Goal: Find specific page/section: Find specific page/section

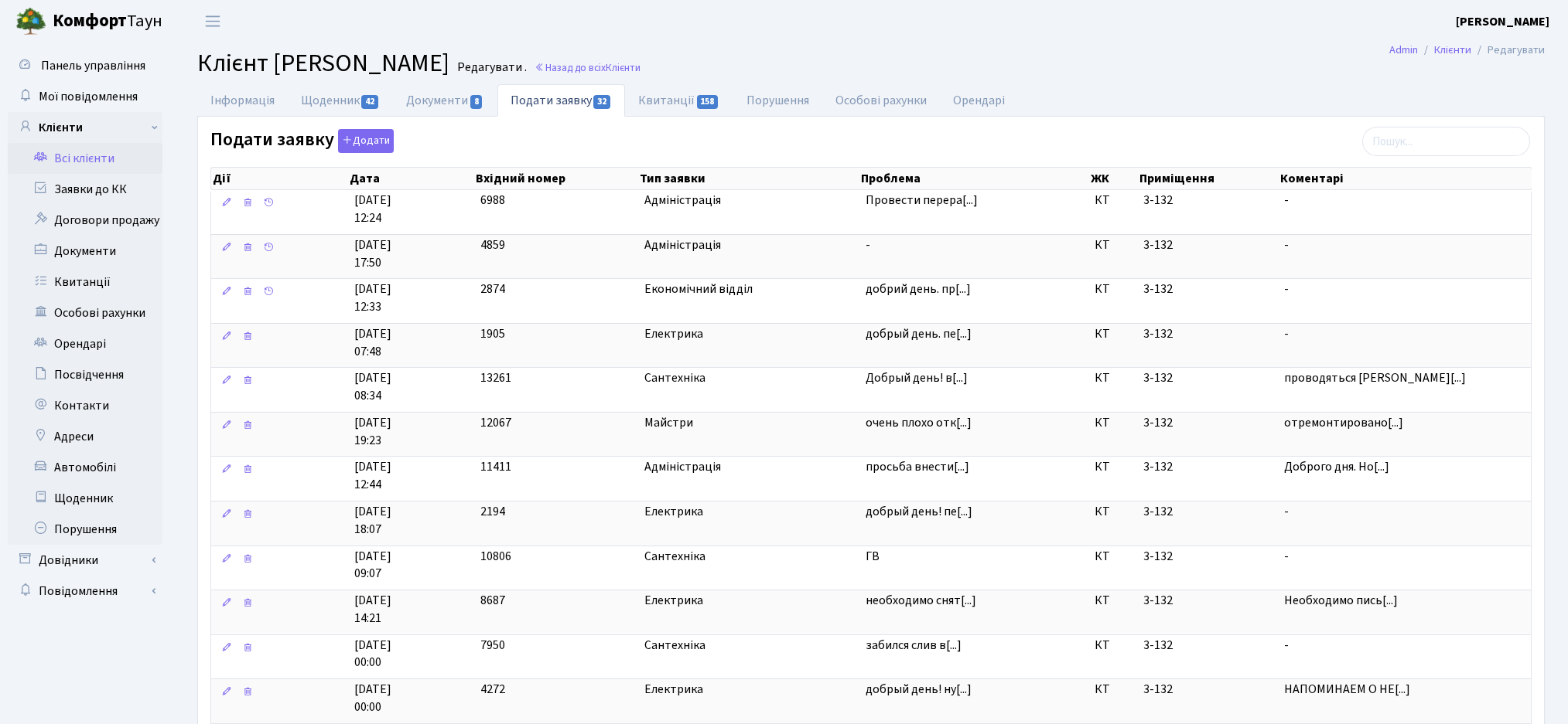
select select "25"
click at [91, 165] on link "Всі клієнти" at bounding box center [85, 159] width 155 height 31
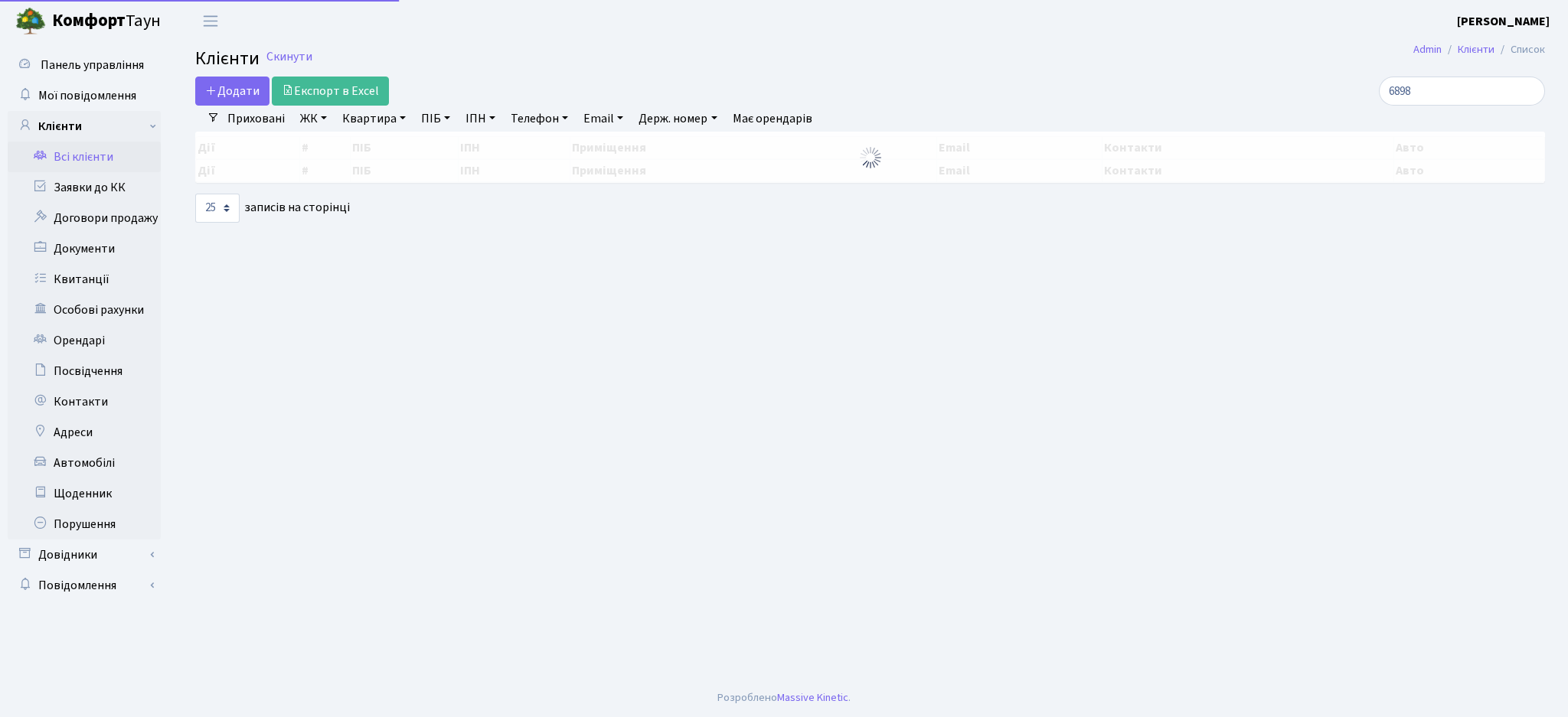
select select "25"
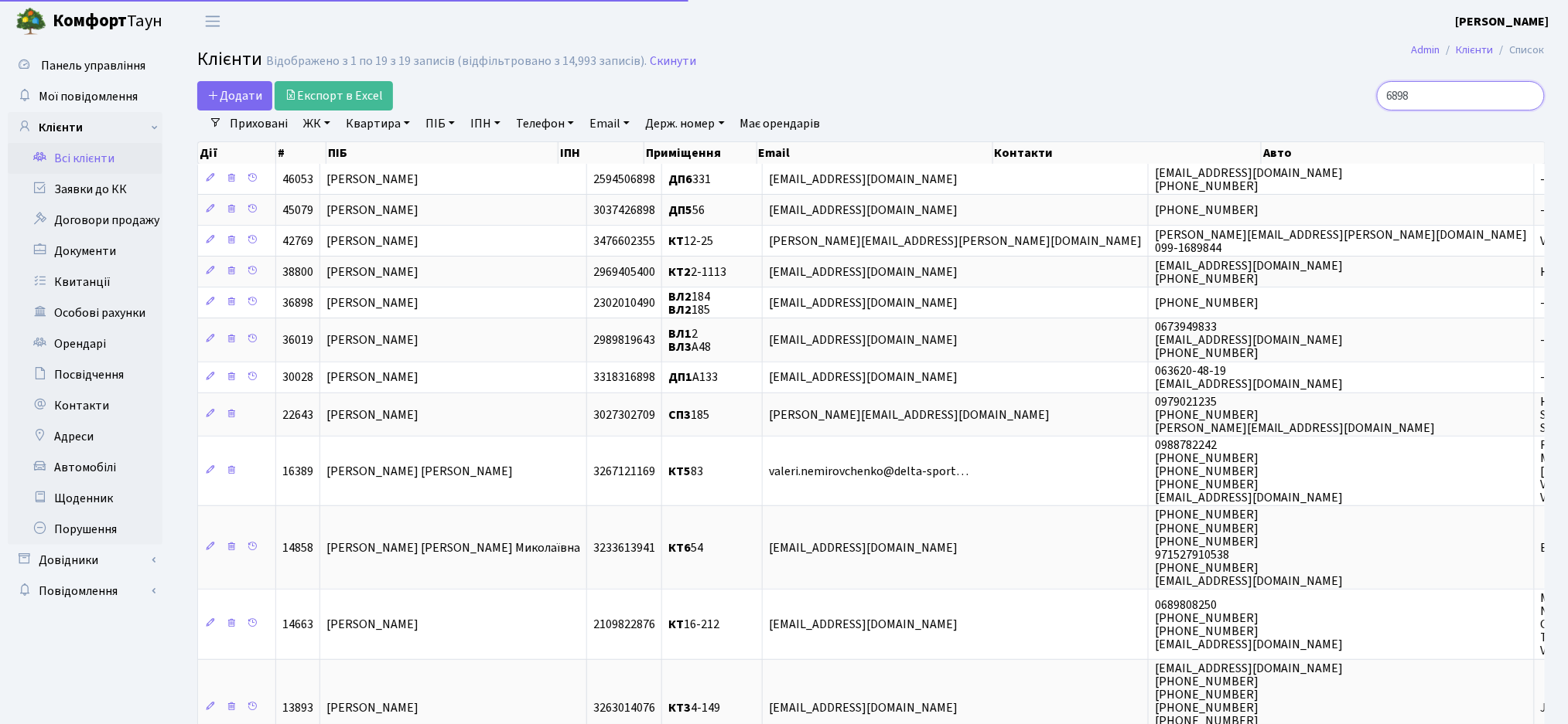
drag, startPoint x: 1419, startPoint y: 93, endPoint x: 1320, endPoint y: 106, distance: 99.8
click at [1320, 106] on div "6898" at bounding box center [1328, 96] width 434 height 29
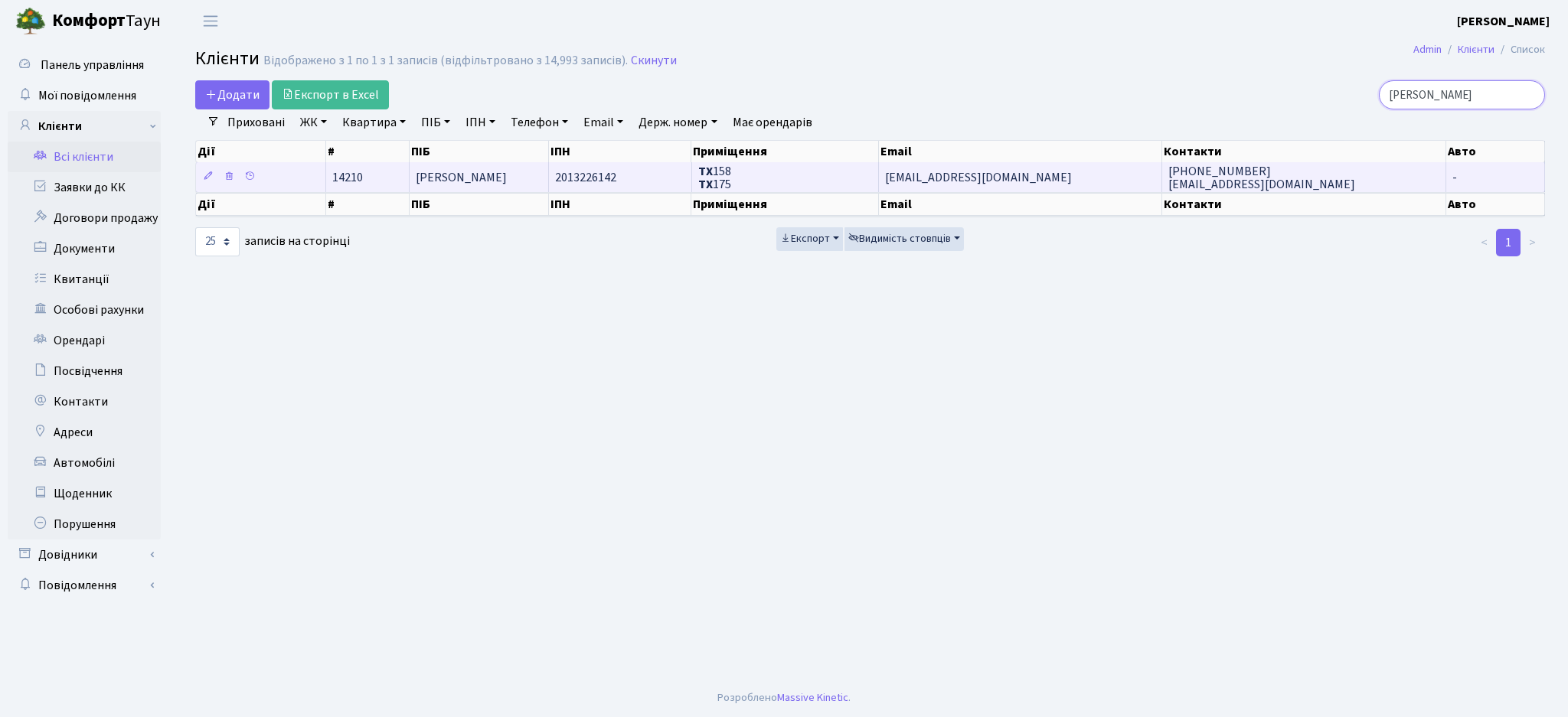
type input "[PERSON_NAME]"
click at [506, 183] on td "[PERSON_NAME]" at bounding box center [479, 177] width 140 height 30
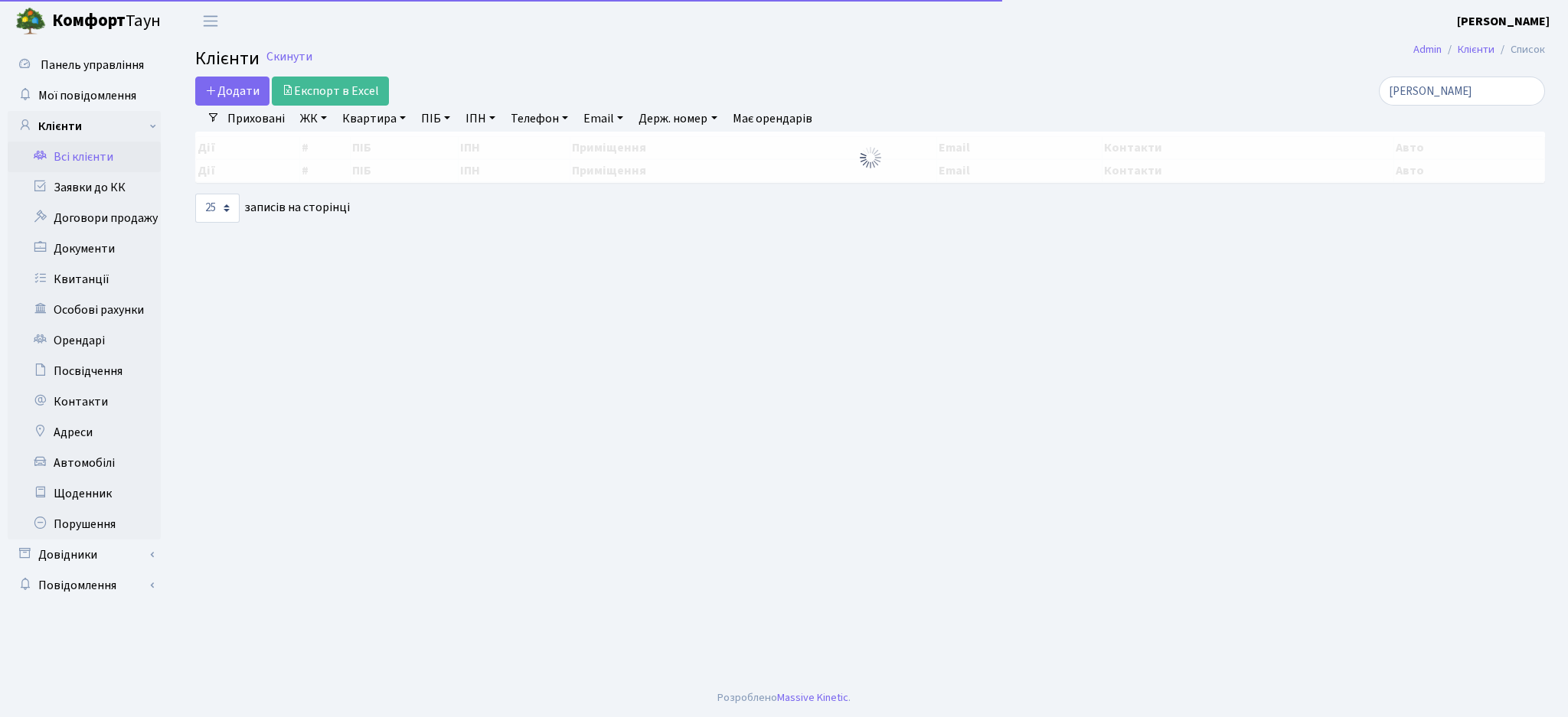
select select "25"
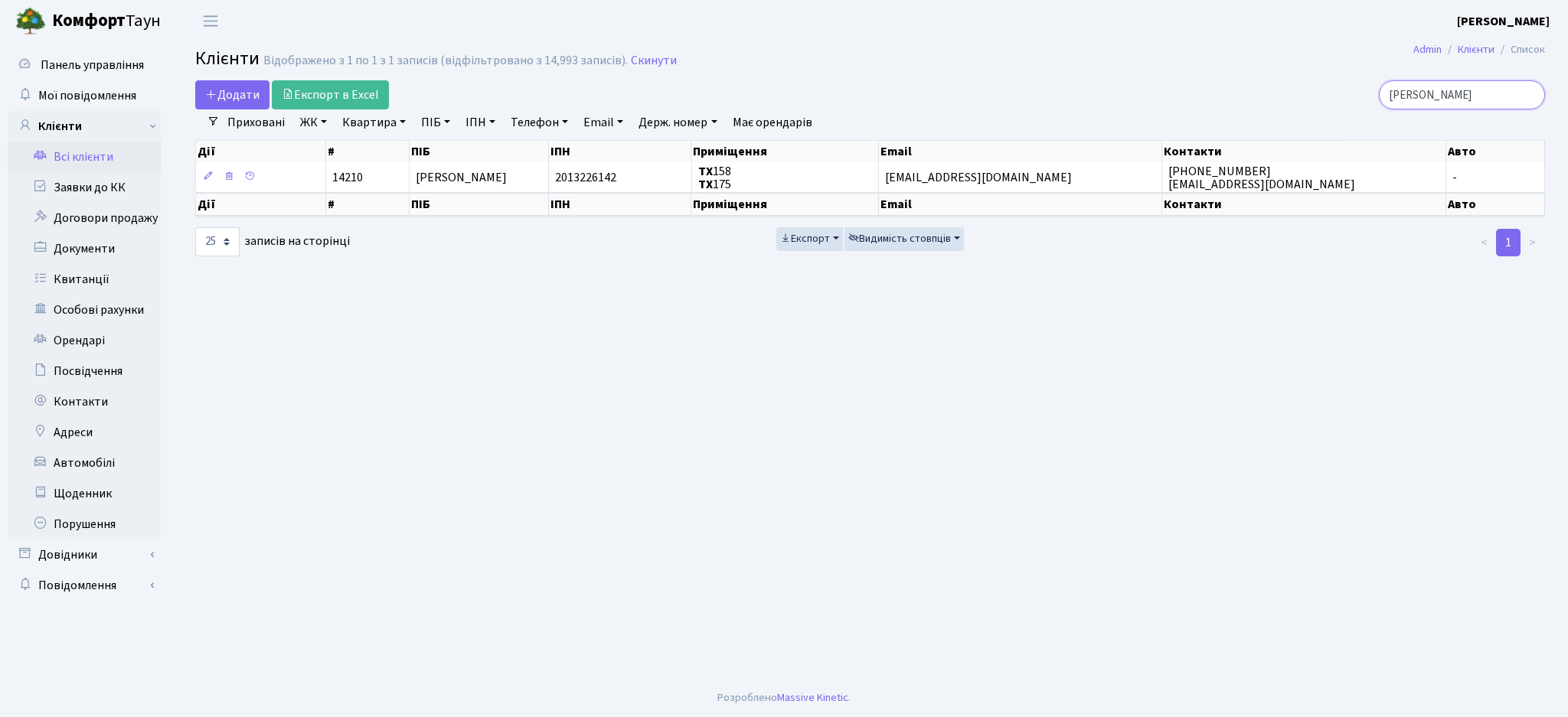
click at [1464, 94] on input "[PERSON_NAME]" at bounding box center [1462, 95] width 166 height 29
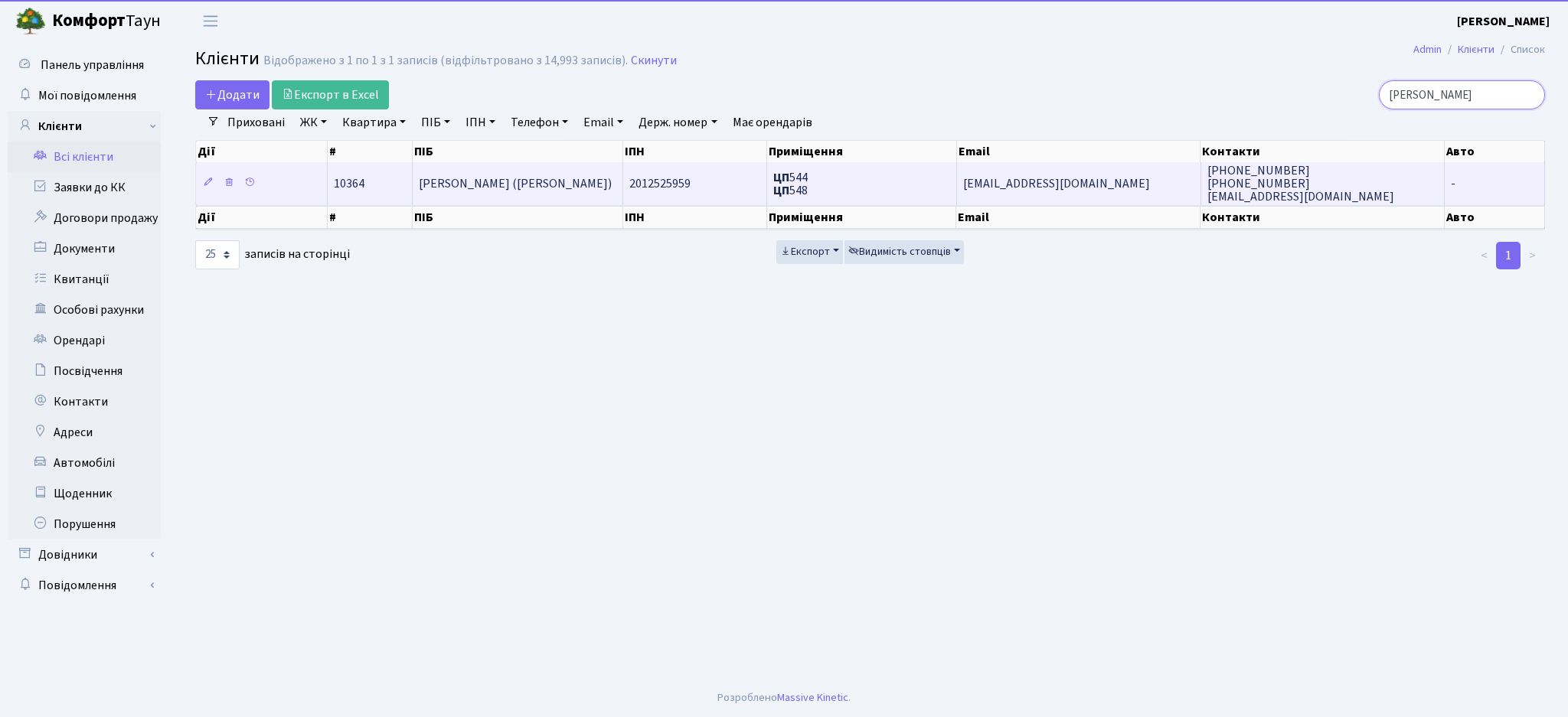
type input "[PERSON_NAME]"
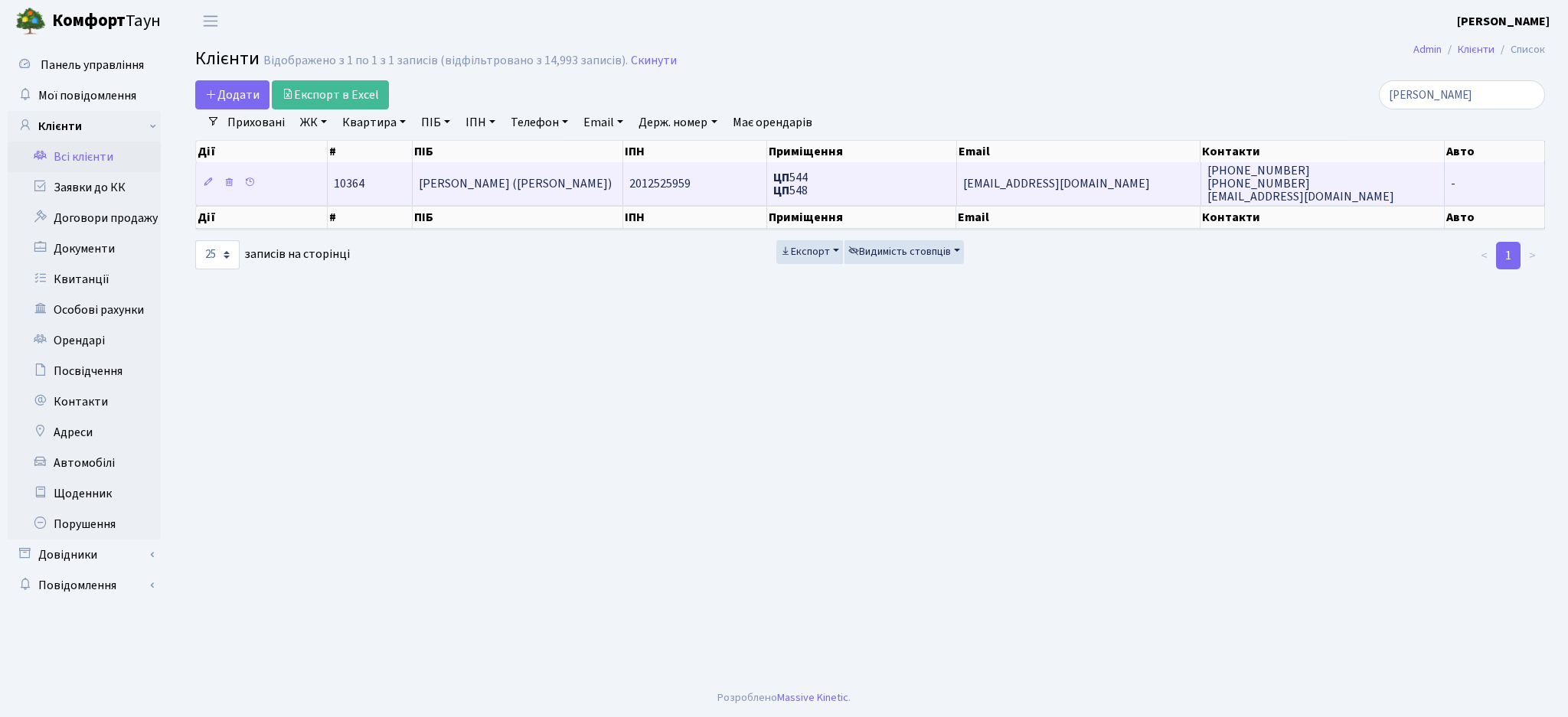
click at [581, 192] on td "[PERSON_NAME] ([PERSON_NAME])" at bounding box center [518, 183] width 211 height 42
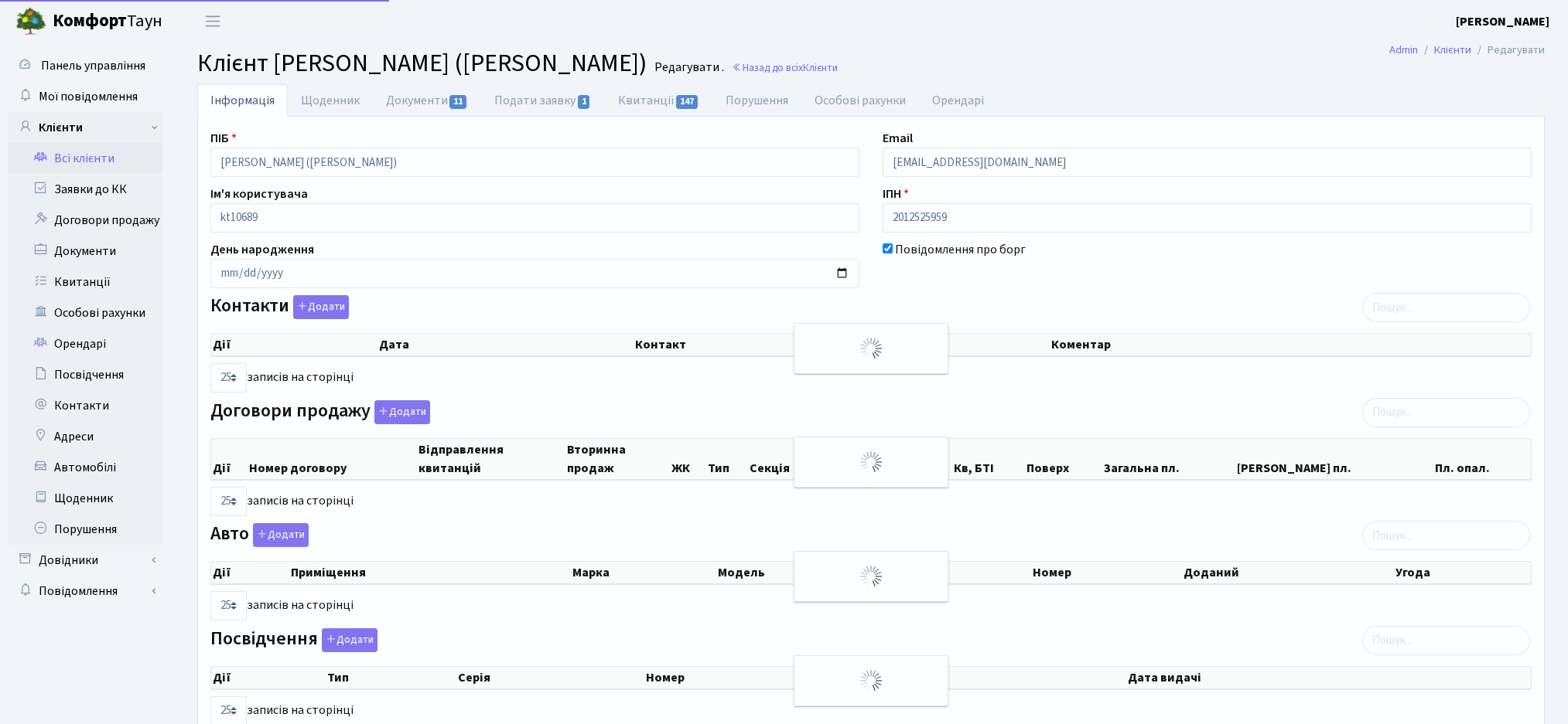
select select "25"
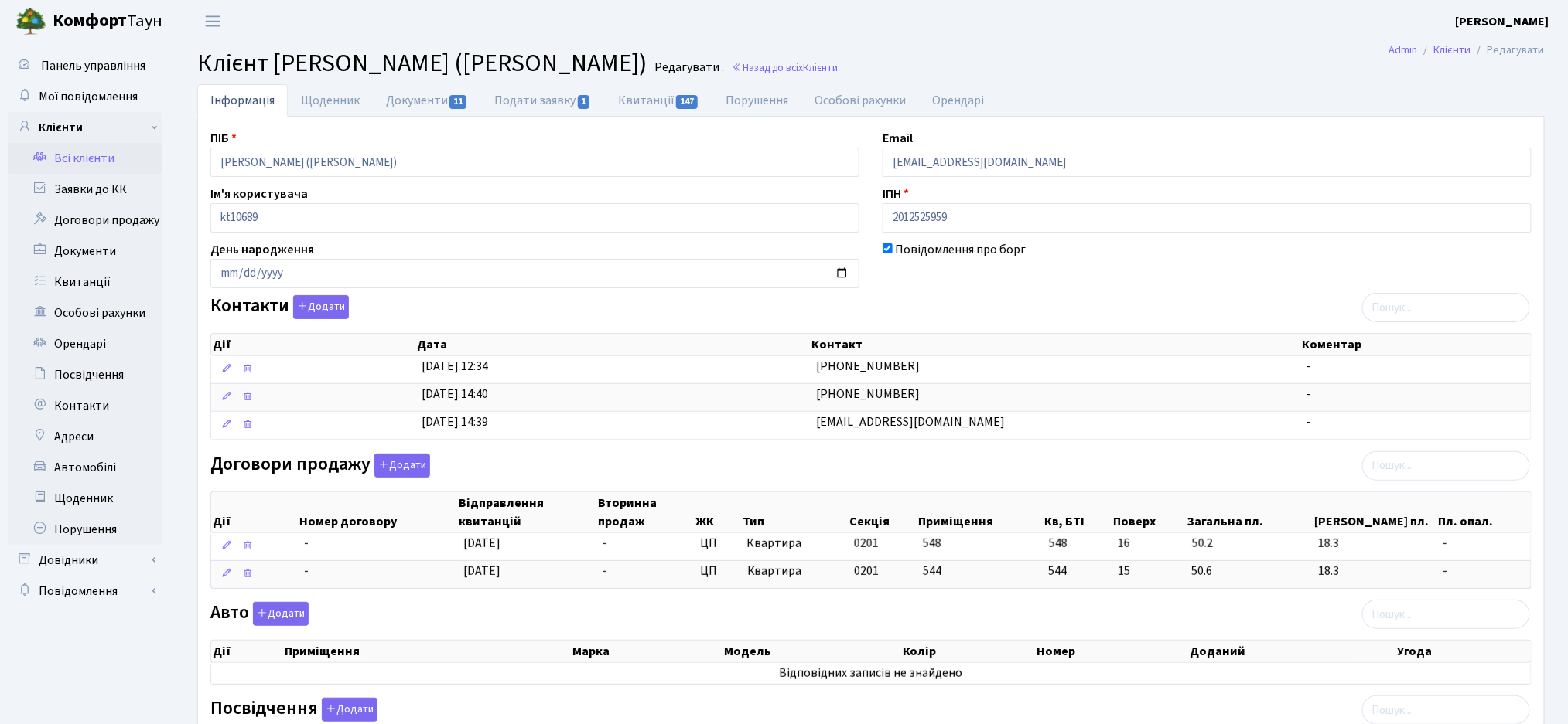
click at [1088, 81] on main "Admin Клієнти Редагувати Клієнт Макс Елі (MAX ELI) Редагувати . Назад до всіх К…" at bounding box center [871, 501] width 1394 height 917
click at [970, 292] on div "ПІБ Макс Елі (MAX ELI) Email orimax22@gmail.com Ім'я користувача kt10689 ІПН 20…" at bounding box center [871, 516] width 1344 height 774
